Goal: Navigation & Orientation: Find specific page/section

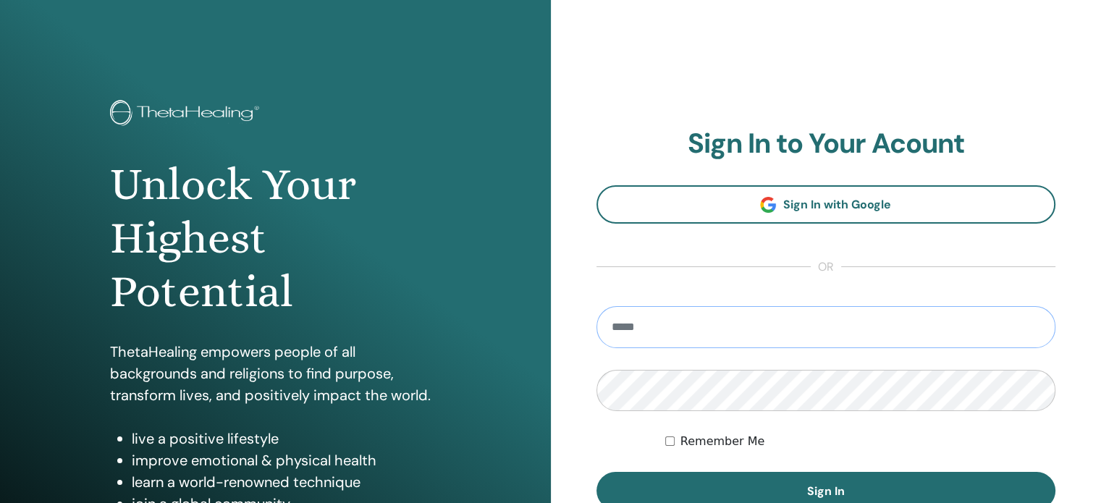
click at [666, 327] on input "email" at bounding box center [827, 327] width 460 height 42
type input "**********"
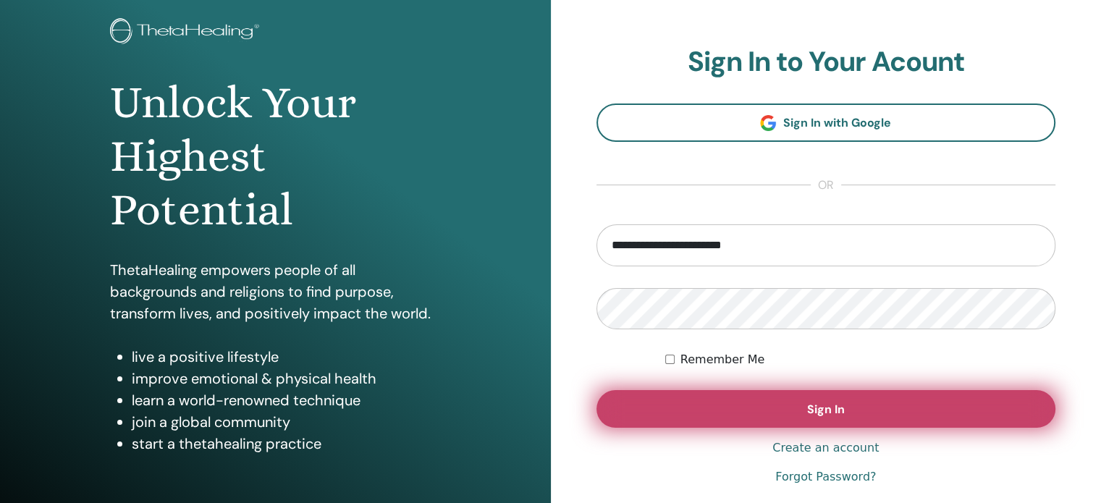
scroll to position [83, 0]
click at [911, 413] on button "Sign In" at bounding box center [827, 409] width 460 height 38
click at [772, 411] on button "Sign In" at bounding box center [827, 409] width 460 height 38
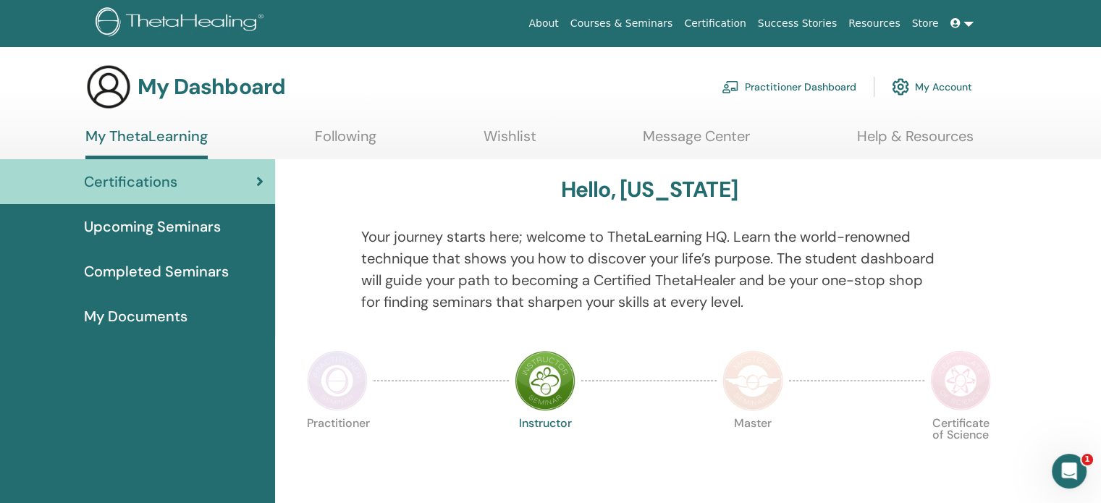
click at [161, 314] on span "My Documents" at bounding box center [136, 317] width 104 height 22
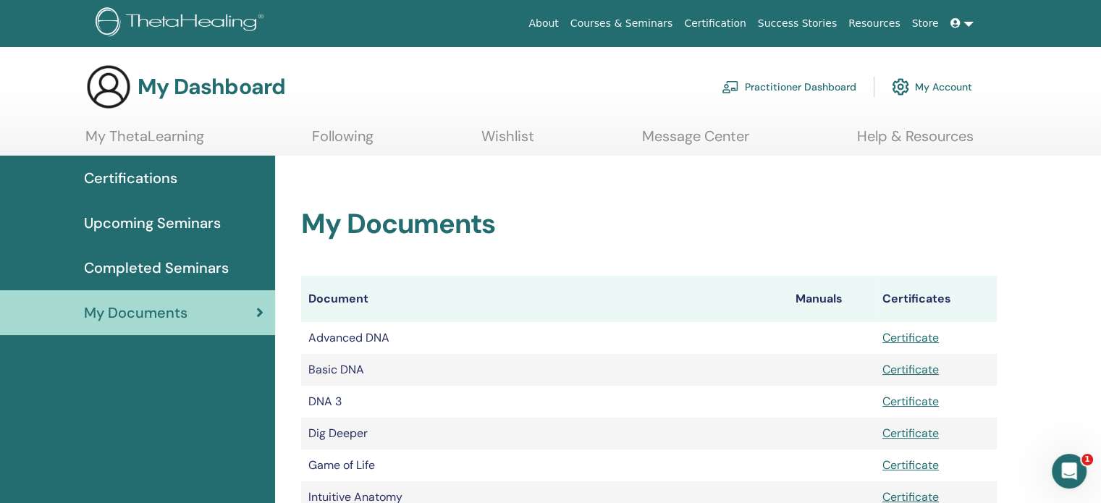
drag, startPoint x: 1099, startPoint y: 177, endPoint x: 1111, endPoint y: 193, distance: 19.6
click at [1101, 193] on html "About Courses & Seminars Certification Success Stories Resources Store VS [US_S…" at bounding box center [550, 251] width 1101 height 503
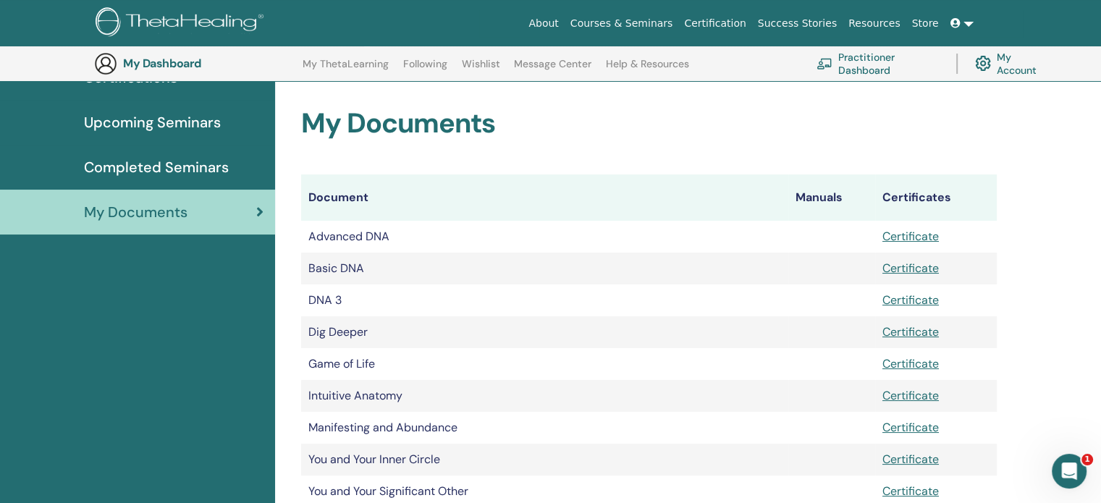
scroll to position [233, 0]
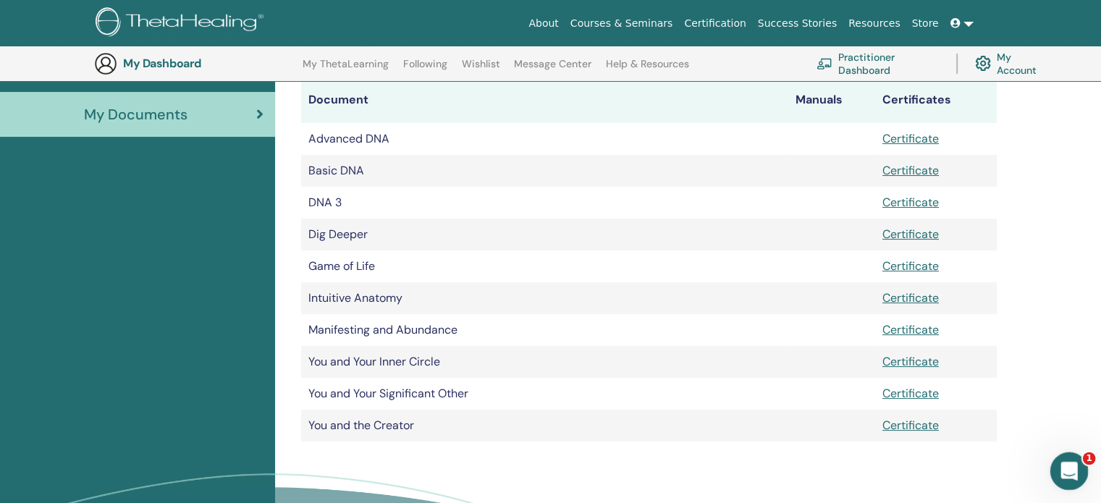
click at [1074, 459] on div "Open Intercom Messenger" at bounding box center [1067, 469] width 48 height 48
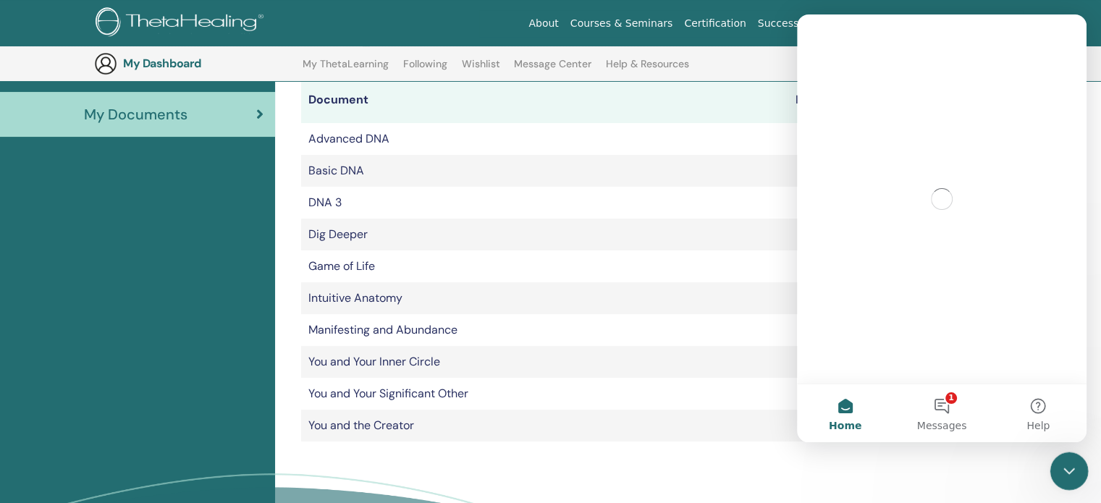
scroll to position [0, 0]
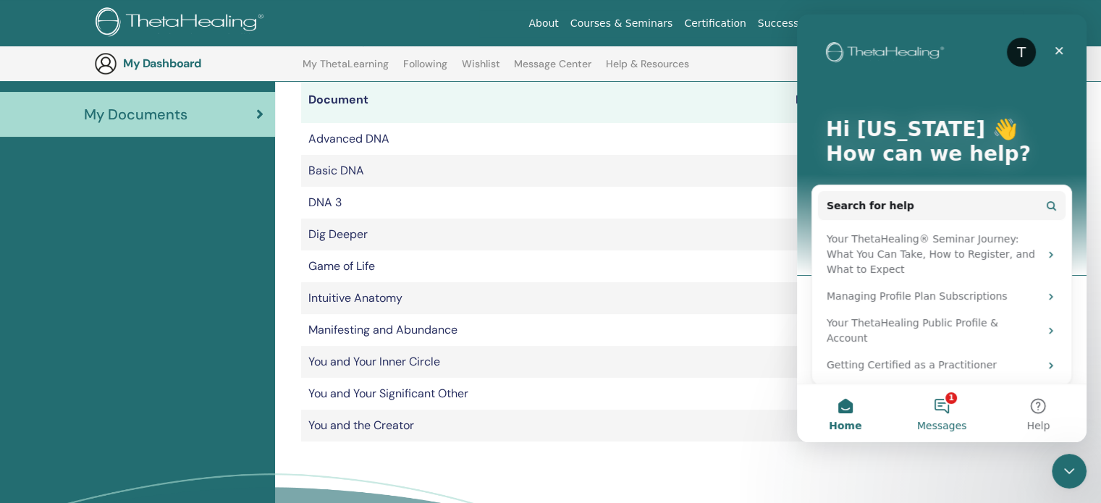
click at [959, 418] on button "1 Messages" at bounding box center [941, 413] width 96 height 58
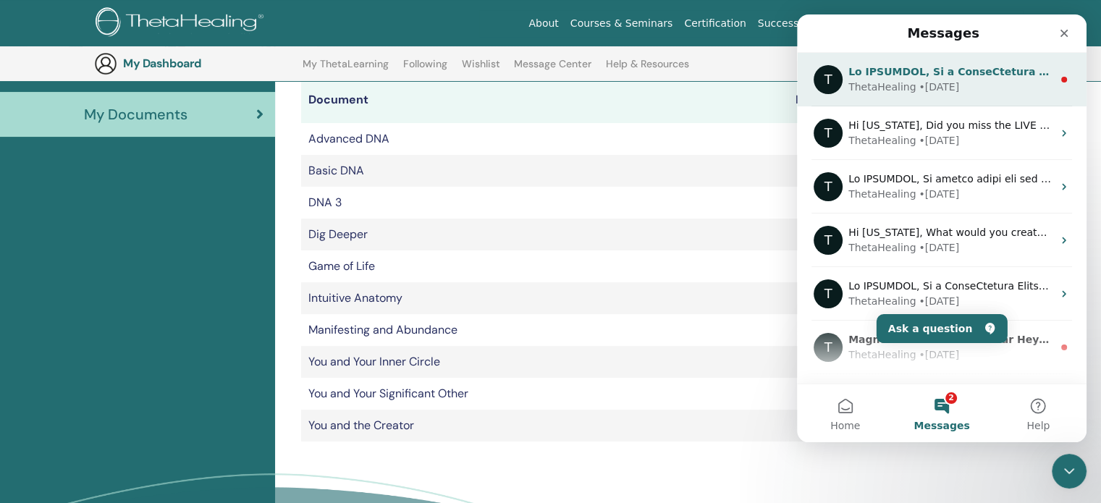
click at [978, 86] on div "ThetaHealing • 6w ago" at bounding box center [951, 87] width 204 height 15
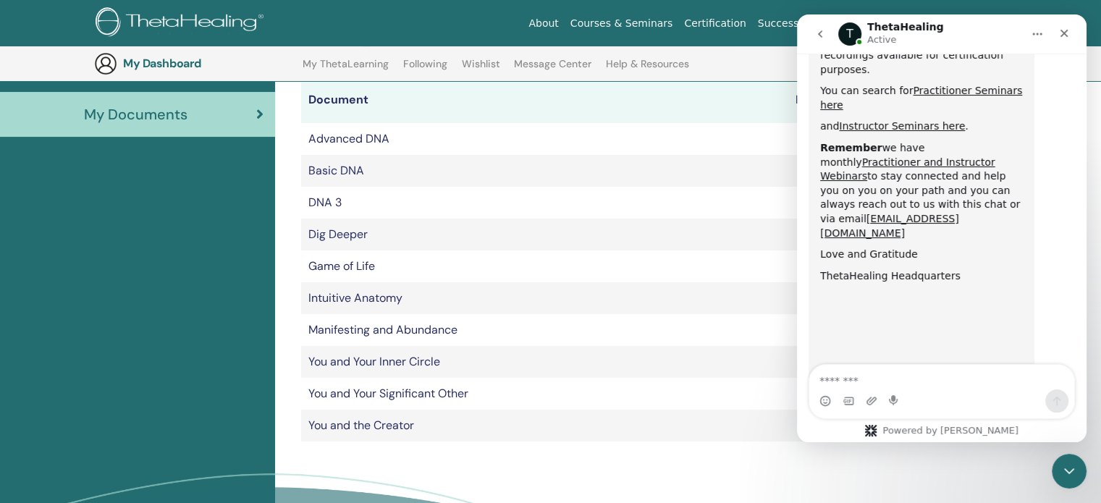
scroll to position [827, 0]
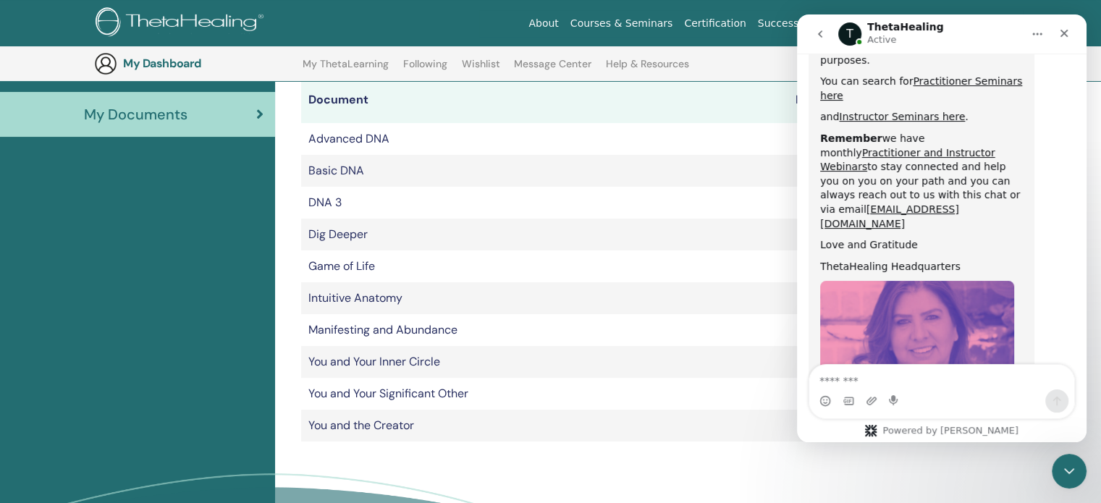
drag, startPoint x: 937, startPoint y: 287, endPoint x: 1073, endPoint y: 304, distance: 137.2
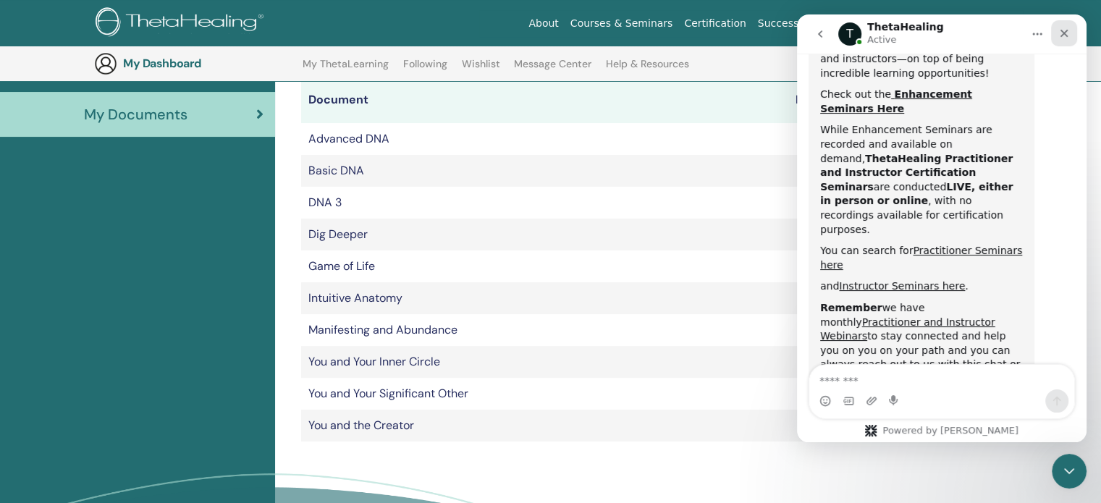
click at [1063, 31] on icon "Close" at bounding box center [1065, 34] width 8 height 8
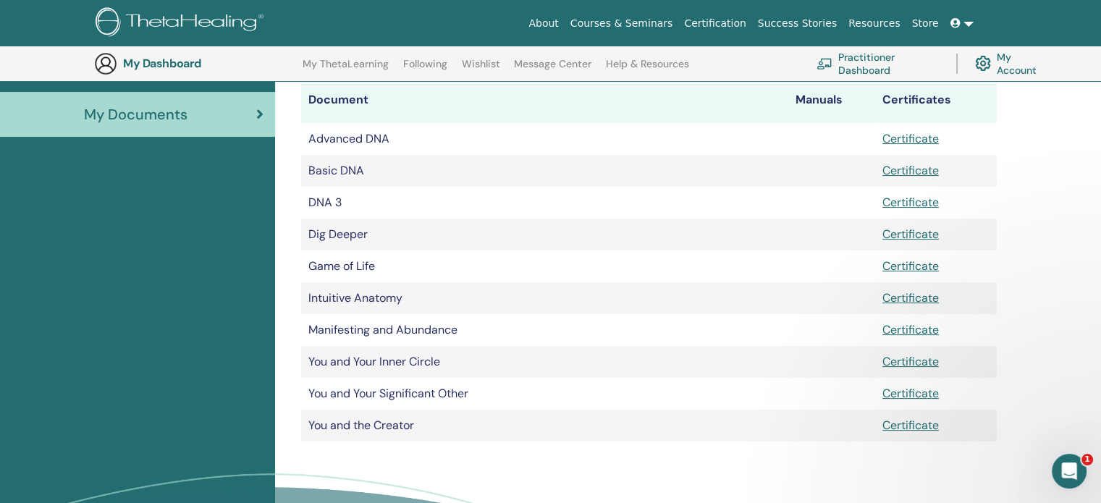
scroll to position [826, 0]
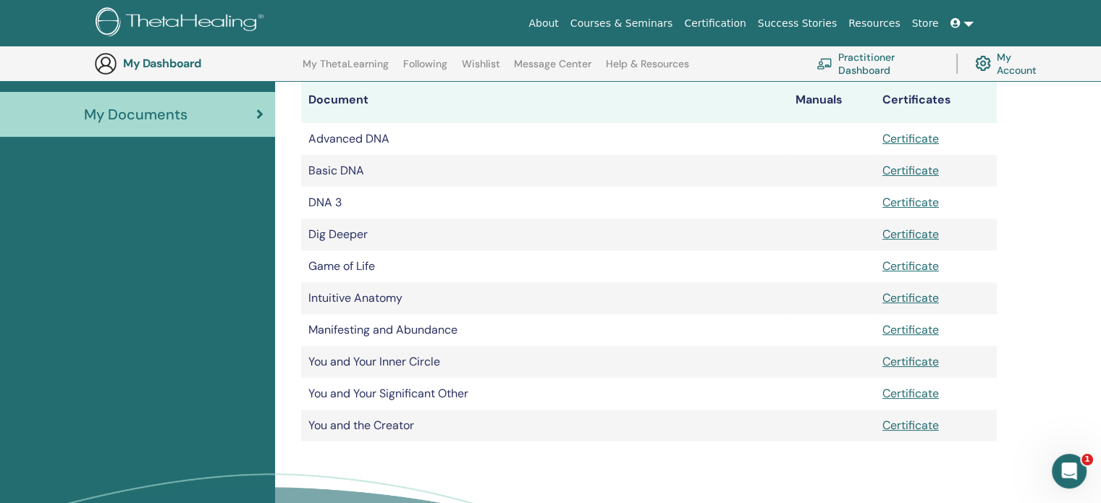
click at [162, 63] on h3 "My Dashboard" at bounding box center [195, 63] width 145 height 14
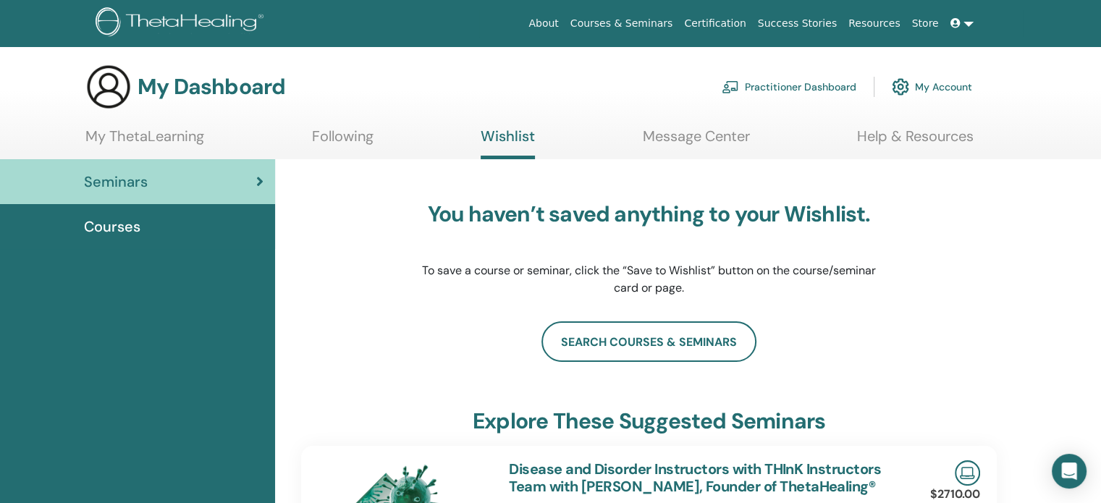
click at [159, 127] on link "My ThetaLearning" at bounding box center [144, 141] width 119 height 28
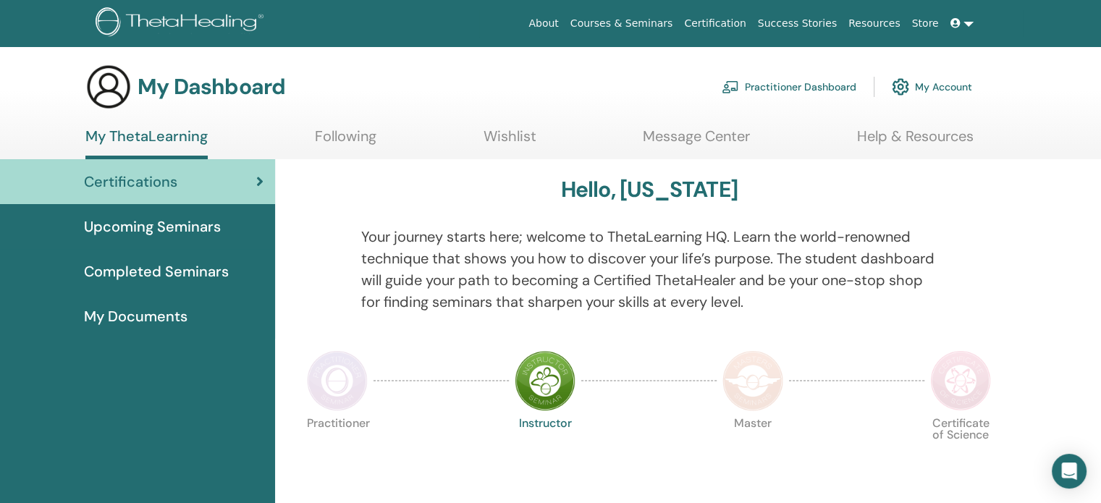
click at [143, 316] on span "My Documents" at bounding box center [136, 317] width 104 height 22
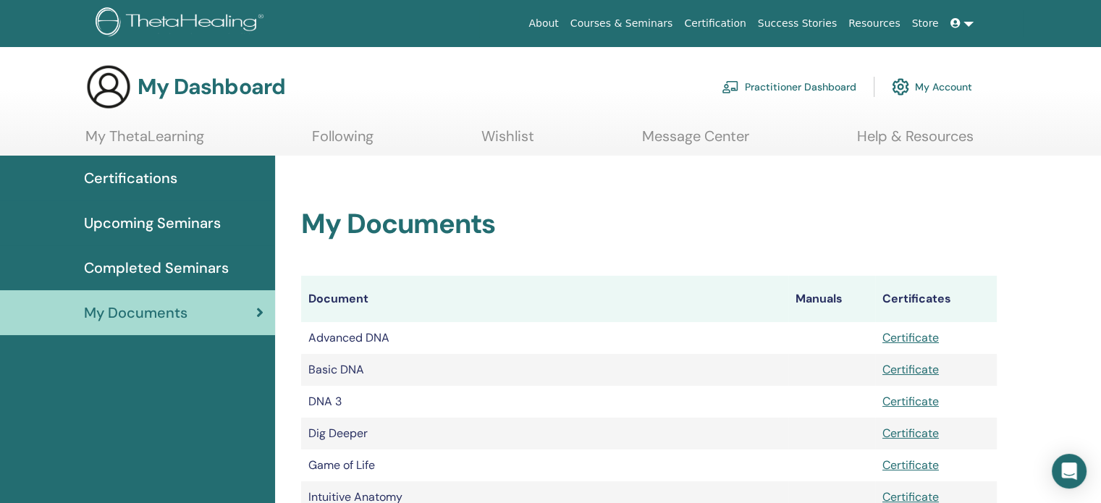
click at [752, 25] on link "Certification" at bounding box center [714, 23] width 73 height 27
